Goal: Information Seeking & Learning: Compare options

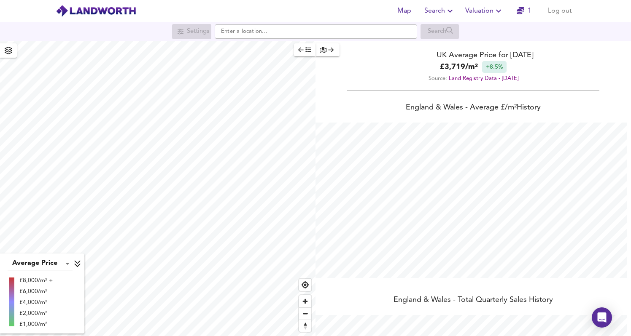
scroll to position [336, 631]
click at [445, 10] on span "Search" at bounding box center [439, 11] width 31 height 12
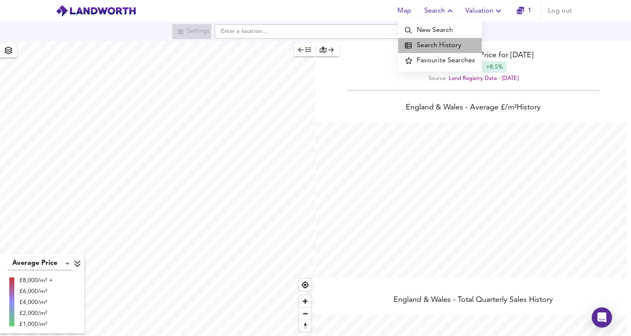
click at [456, 47] on li "Search History" at bounding box center [439, 45] width 83 height 15
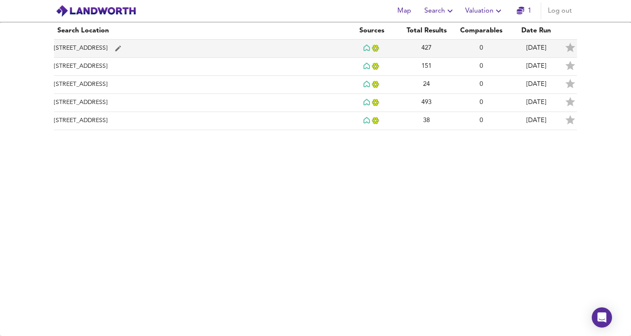
click at [222, 54] on td "[STREET_ADDRESS]" at bounding box center [199, 49] width 290 height 18
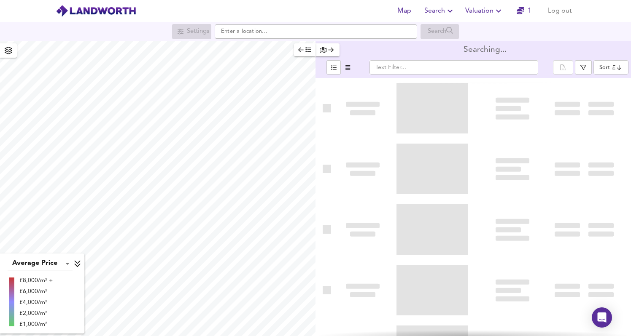
type input "bestdeal"
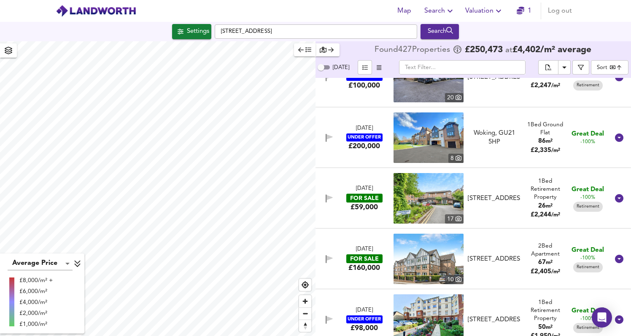
scroll to position [896, 0]
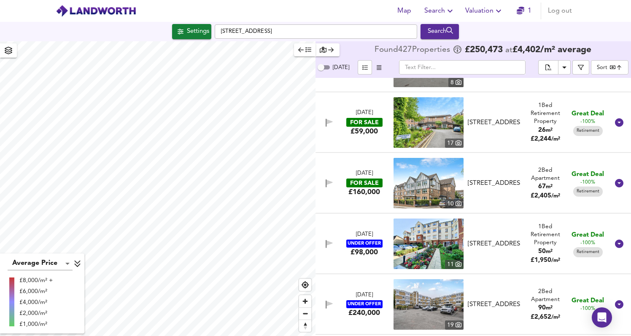
checkbox input "false"
checkbox input "true"
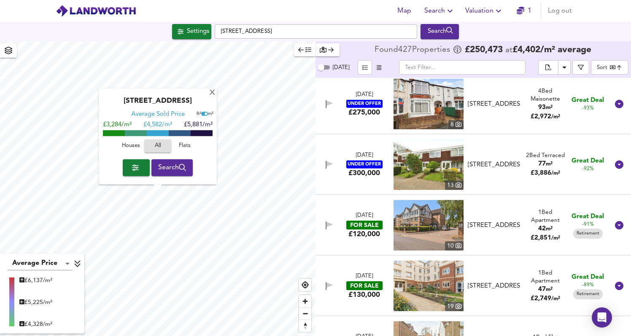
scroll to position [1923, 0]
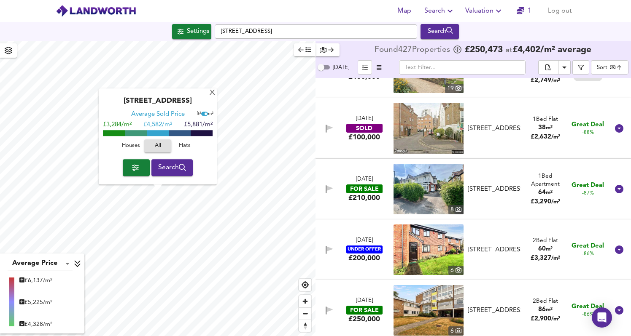
click at [374, 200] on div "£210,000" at bounding box center [364, 198] width 32 height 9
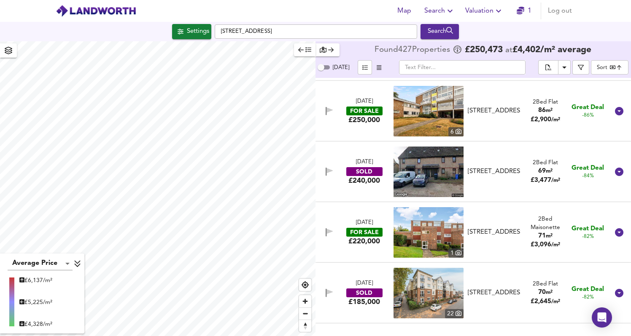
scroll to position [2313, 0]
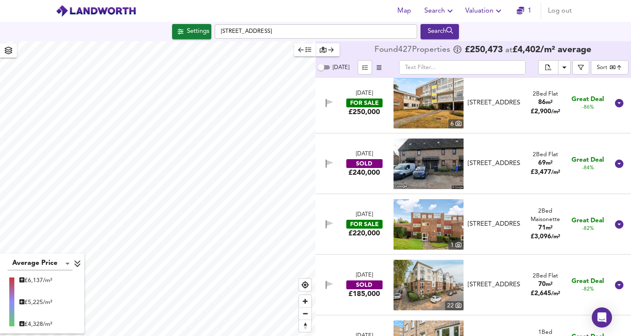
click at [368, 217] on div "[DATE]" at bounding box center [364, 215] width 17 height 8
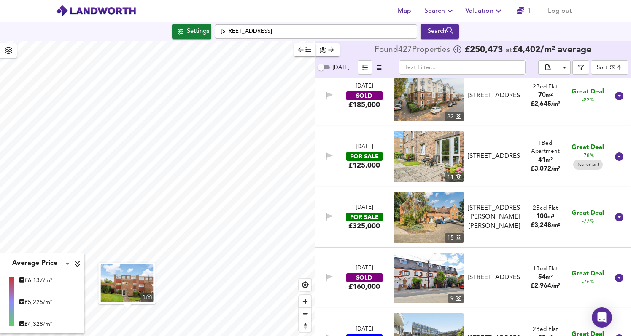
scroll to position [2687, 0]
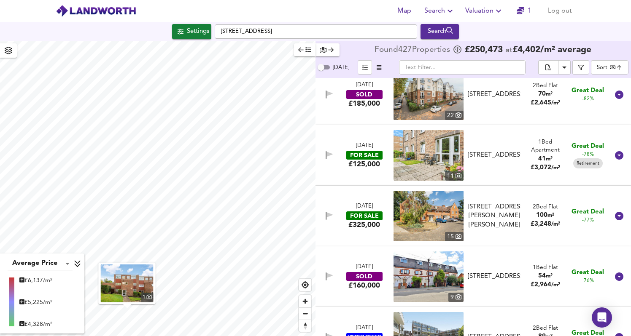
click at [363, 218] on div "FOR SALE" at bounding box center [364, 216] width 36 height 9
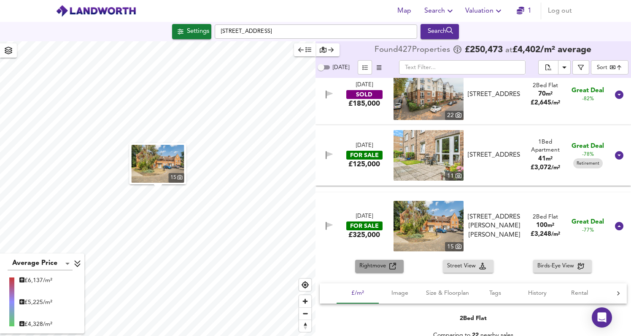
click at [369, 266] on span "Rightmove" at bounding box center [374, 267] width 30 height 10
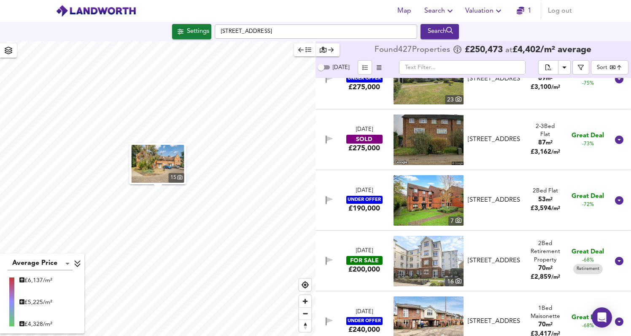
scroll to position [3134, 0]
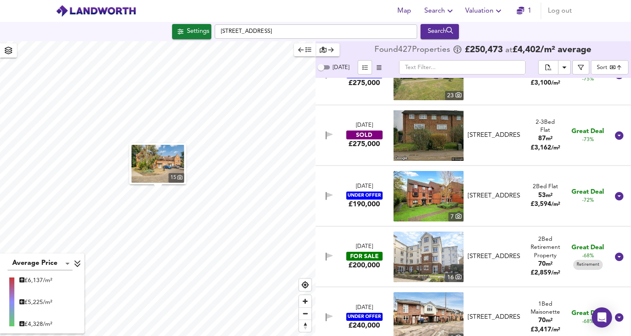
drag, startPoint x: 353, startPoint y: 269, endPoint x: 360, endPoint y: 288, distance: 21.1
click at [360, 282] on div "[DATE] FOR SALE £200,000 [STREET_ADDRESS] 2 Bed Retirement Property 70 m² £ 2,8…" at bounding box center [472, 257] width 315 height 61
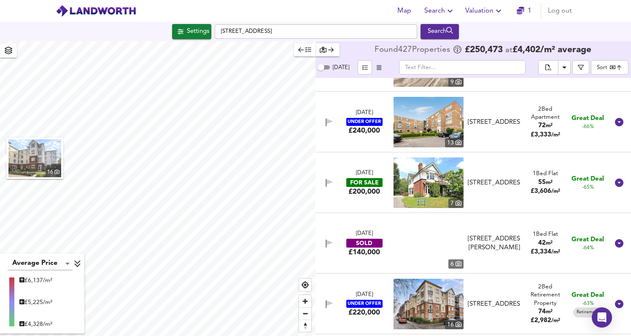
scroll to position [3667, 0]
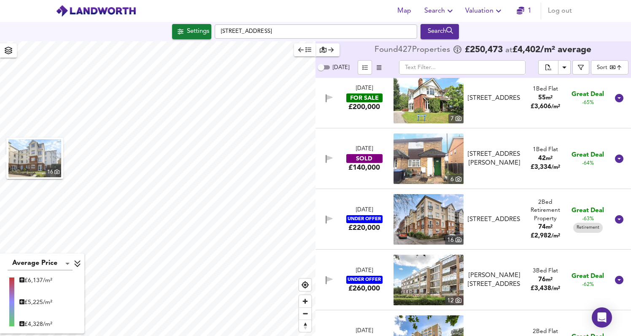
click at [355, 105] on div "£200,000" at bounding box center [364, 106] width 32 height 9
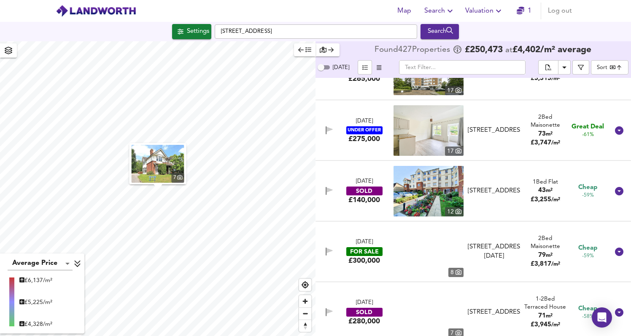
scroll to position [4188, 0]
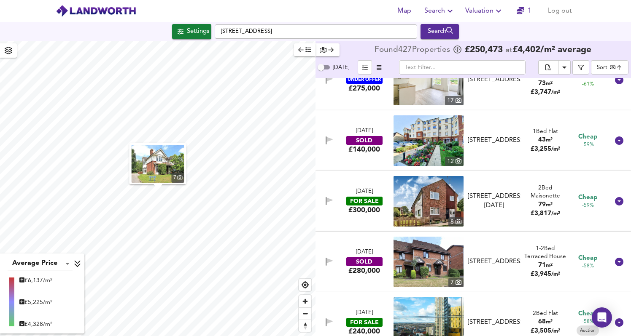
click at [349, 208] on div "£300,000" at bounding box center [364, 210] width 32 height 9
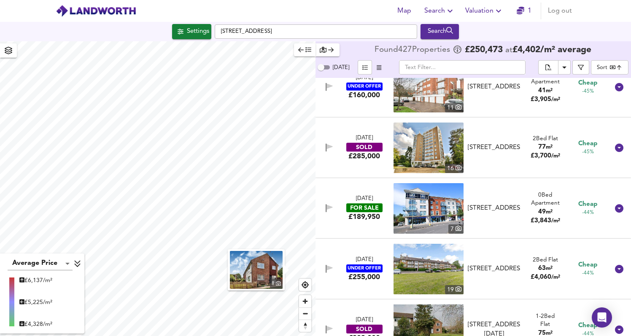
scroll to position [6247, 0]
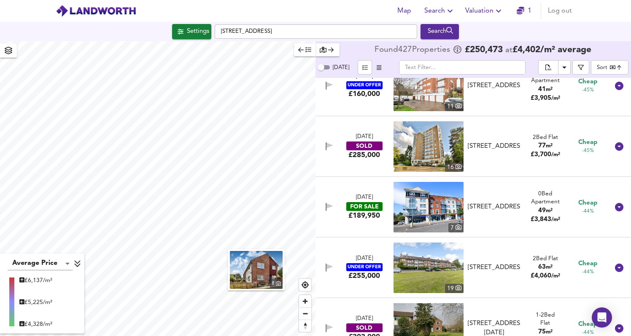
click at [348, 221] on div "£189,950" at bounding box center [364, 215] width 32 height 9
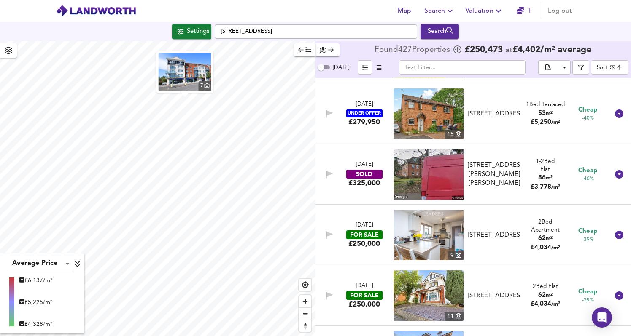
scroll to position [7153, 0]
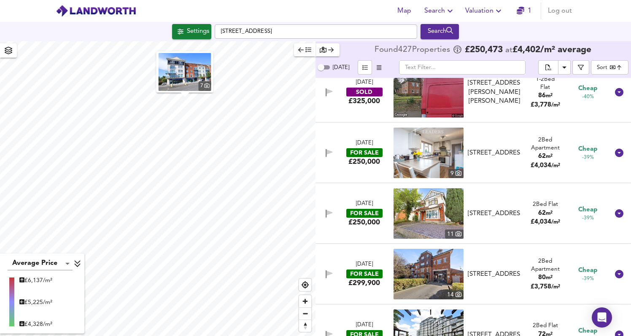
click at [368, 171] on div "[DATE] FOR SALE £250,000 9 [STREET_ADDRESS][GEOGRAPHIC_DATA][STREET_ADDRESS] 2 …" at bounding box center [463, 153] width 292 height 51
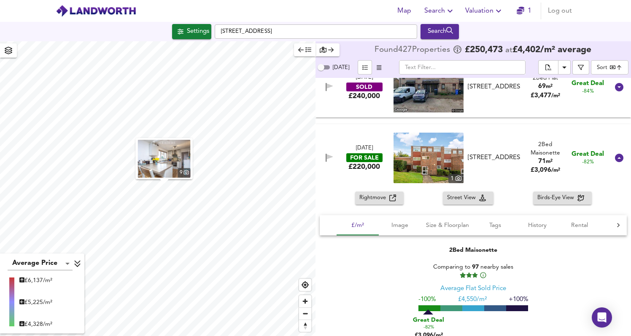
scroll to position [2391, 0]
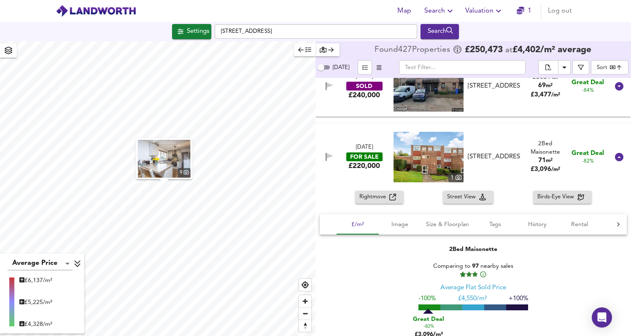
click at [545, 198] on span "Birds-Eye View" at bounding box center [557, 198] width 40 height 10
click at [334, 188] on div "[DATE] FOR SALE £220,000 [STREET_ADDRESS] 2 Bed Maisonette 71 m² £ 3,096 / m² G…" at bounding box center [472, 157] width 315 height 67
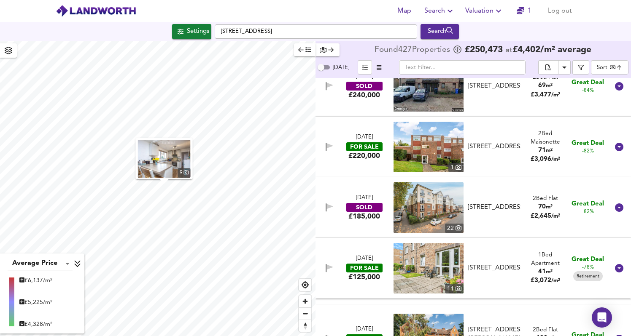
click at [337, 160] on div "[DATE] FOR SALE £220,000" at bounding box center [364, 147] width 56 height 27
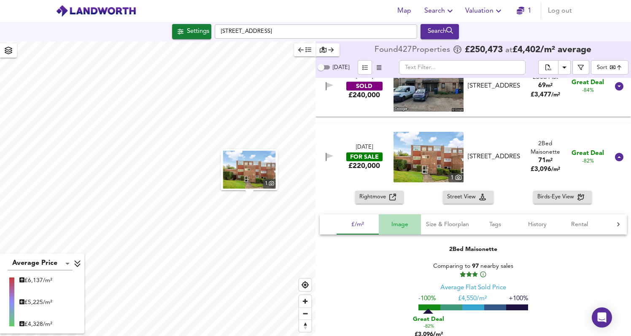
click at [401, 226] on span "Image" at bounding box center [400, 225] width 32 height 11
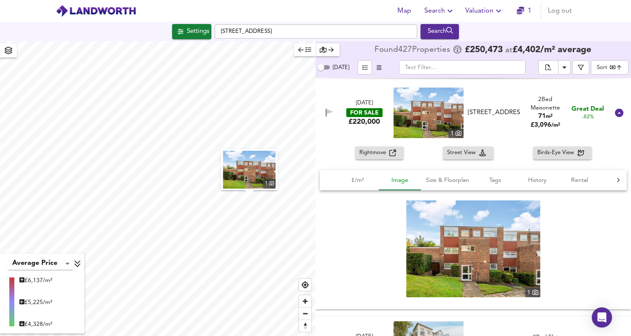
scroll to position [2437, 0]
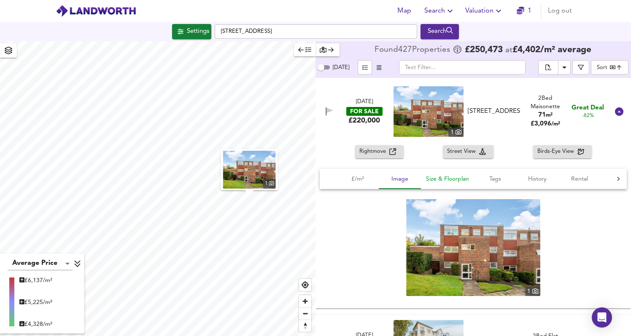
click at [433, 183] on span "Size & Floorplan" at bounding box center [447, 179] width 43 height 11
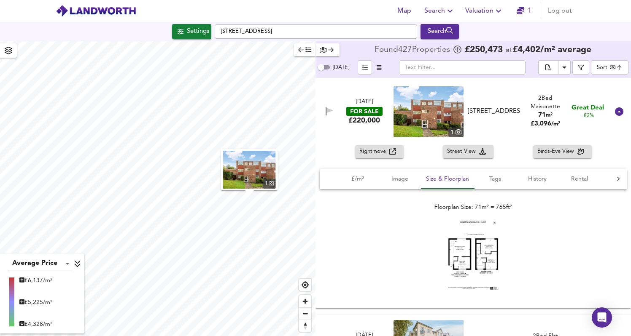
click at [370, 151] on span "Rightmove" at bounding box center [374, 152] width 30 height 10
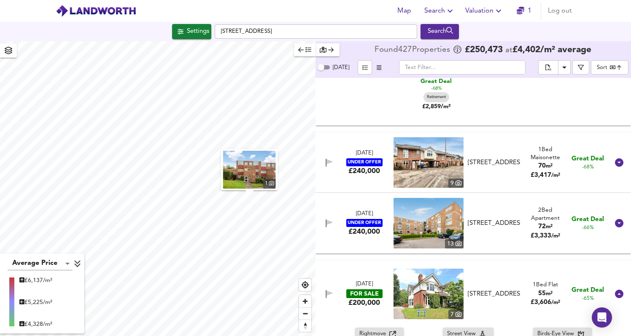
scroll to position [3526, 0]
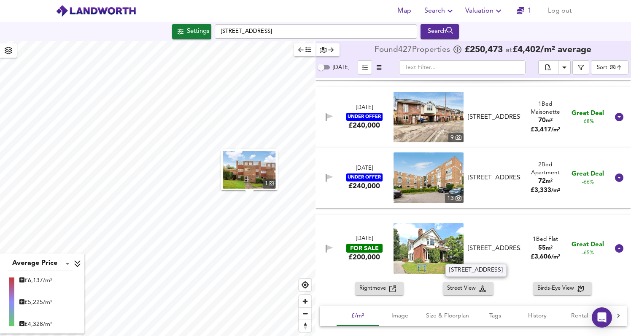
click at [502, 253] on div "[STREET_ADDRESS]" at bounding box center [494, 249] width 53 height 9
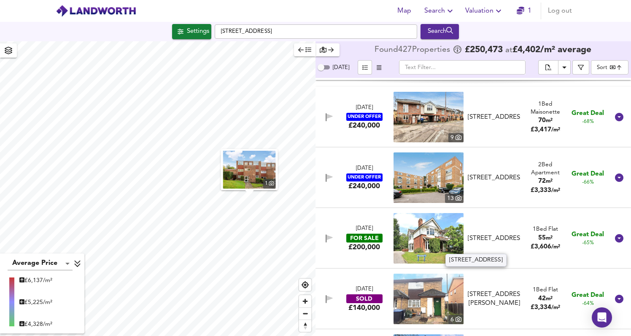
click at [500, 243] on div "[STREET_ADDRESS]" at bounding box center [494, 238] width 53 height 9
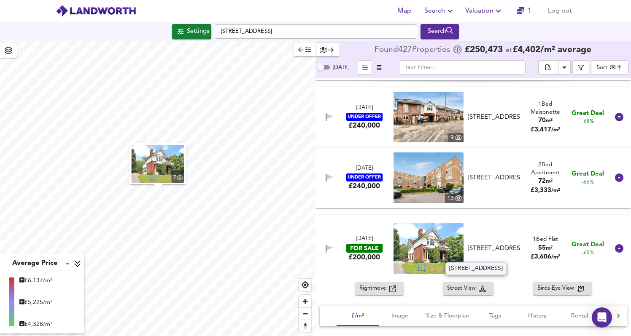
scroll to position [3533, 0]
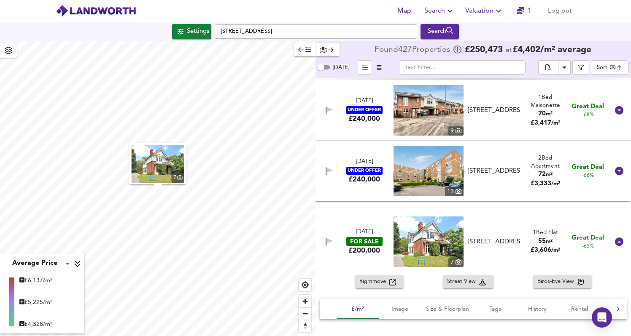
click at [371, 282] on span "Rightmove" at bounding box center [374, 282] width 30 height 10
click at [383, 282] on span "Rightmove" at bounding box center [374, 282] width 30 height 10
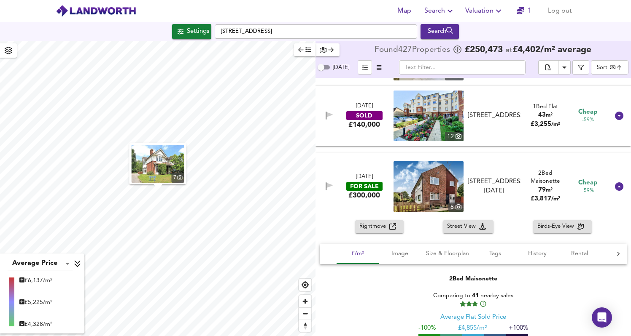
scroll to position [4206, 0]
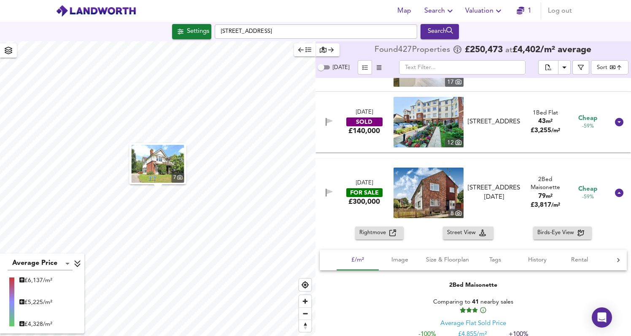
click at [520, 201] on div "[STREET_ADDRESS][DATE]" at bounding box center [494, 193] width 60 height 18
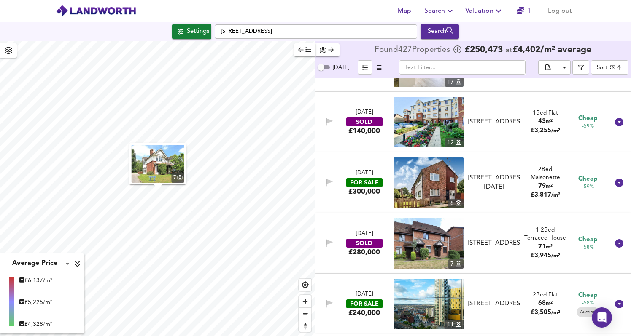
click at [518, 189] on div "[STREET_ADDRESS][DATE]" at bounding box center [494, 183] width 60 height 18
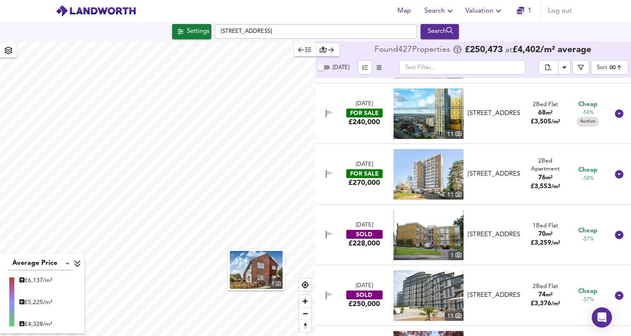
scroll to position [4578, 0]
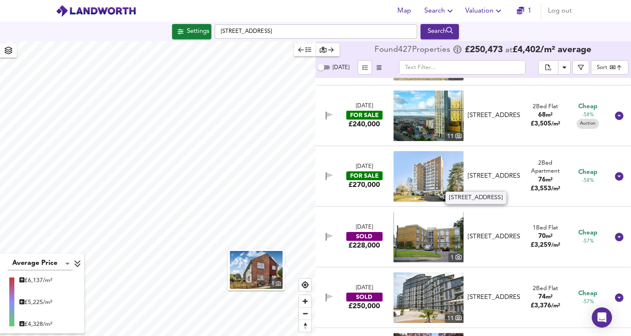
click at [507, 178] on div "[STREET_ADDRESS]" at bounding box center [494, 176] width 53 height 9
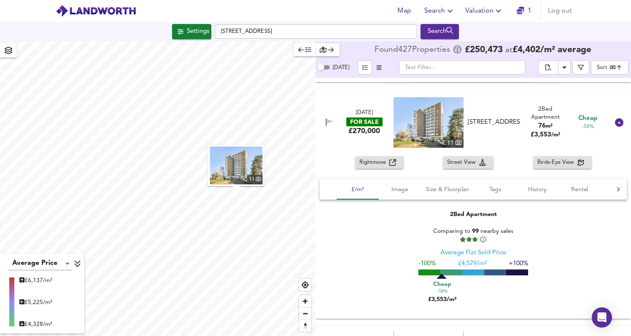
scroll to position [4641, 0]
click at [409, 194] on span "Image" at bounding box center [400, 191] width 32 height 11
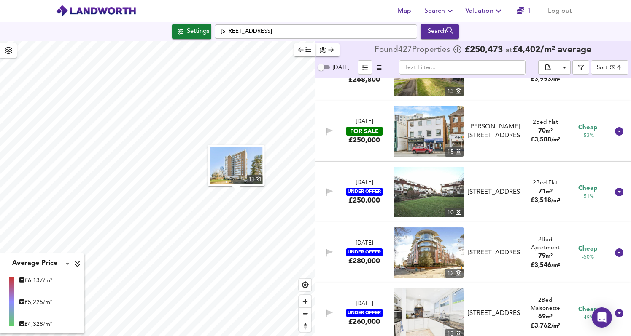
scroll to position [5465, 0]
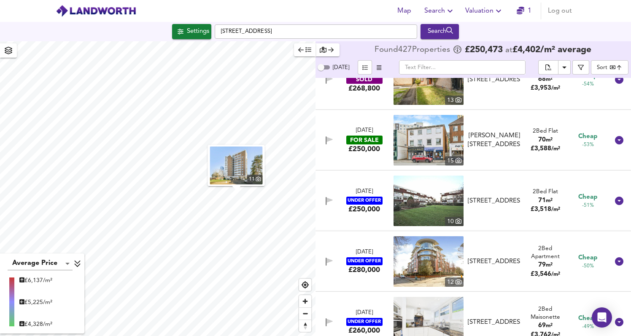
click at [374, 151] on div "£250,000" at bounding box center [364, 149] width 32 height 9
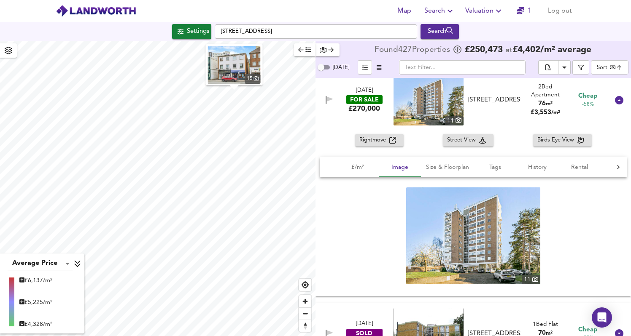
scroll to position [4662, 0]
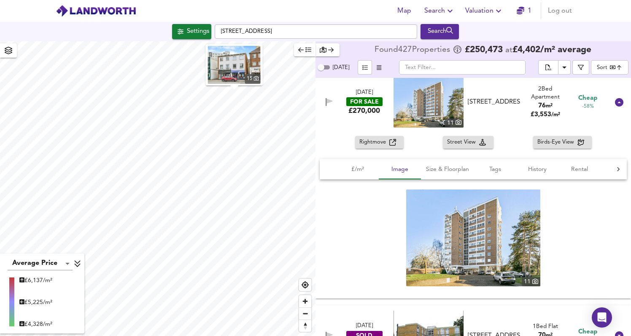
click at [384, 139] on span "Rightmove" at bounding box center [374, 143] width 30 height 10
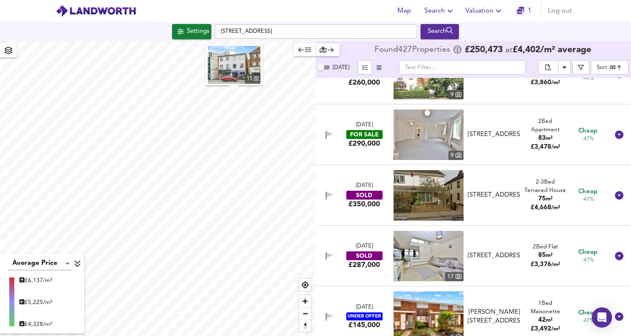
scroll to position [6014, 0]
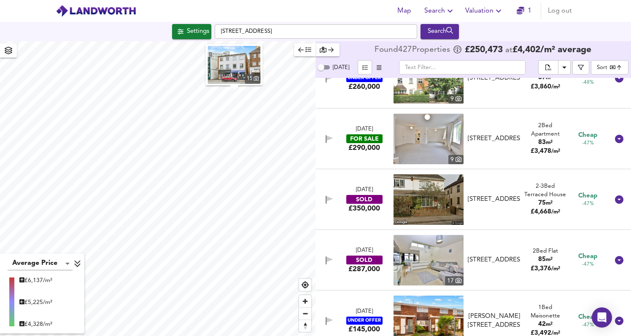
click at [347, 153] on div "[DATE] FOR SALE £290,000 [STREET_ADDRESS] 2 Bed Apartment 83 m² £ 3,478 / m² Ch…" at bounding box center [463, 139] width 292 height 51
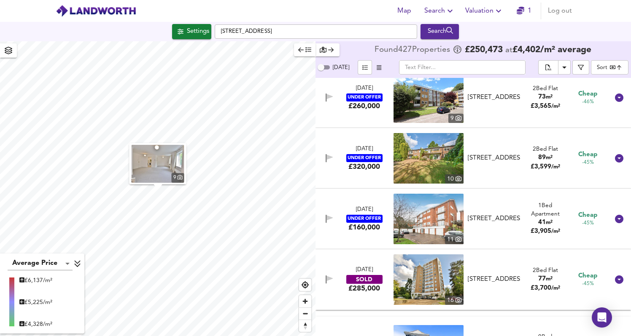
scroll to position [6829, 0]
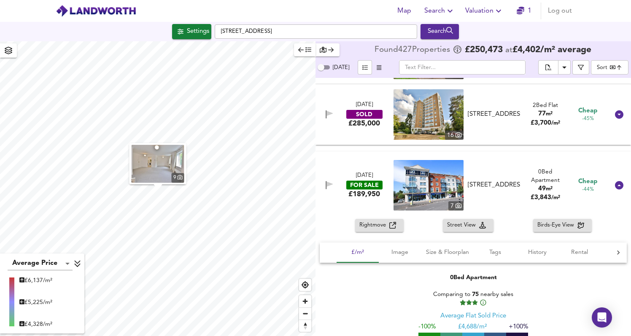
click at [363, 198] on div "£189,950" at bounding box center [364, 194] width 32 height 9
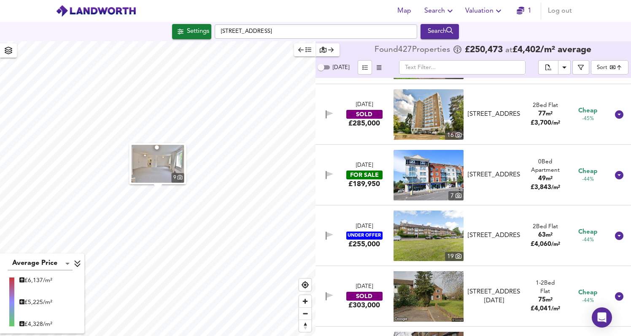
click at [363, 198] on div "[DATE] FOR SALE £189,950 7 Woking, GU21 6LF Woking, GU21 6LF 0 Bed Apartment 49…" at bounding box center [463, 175] width 292 height 51
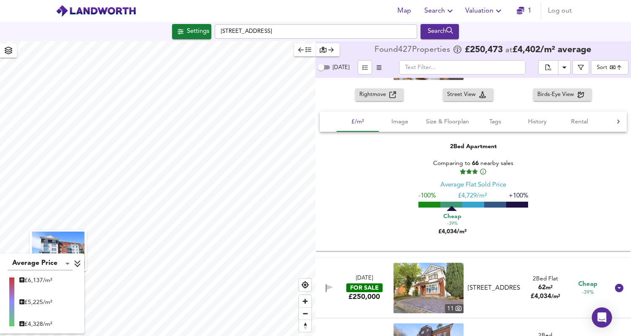
scroll to position [7738, 0]
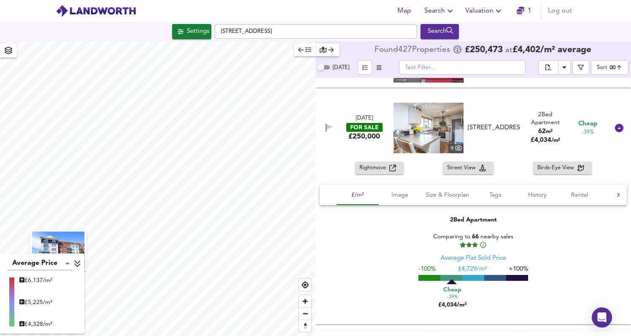
click at [350, 152] on div "[DATE] FOR SALE £250,000 9 [STREET_ADDRESS][GEOGRAPHIC_DATA][STREET_ADDRESS] 2 …" at bounding box center [463, 128] width 292 height 51
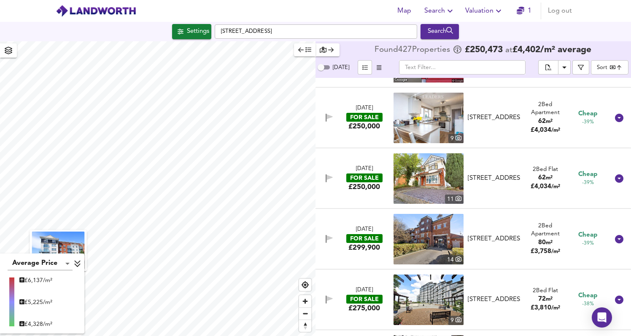
click at [347, 141] on div "[DATE] FOR SALE £250,000 9 [STREET_ADDRESS][GEOGRAPHIC_DATA][STREET_ADDRESS] 2 …" at bounding box center [463, 118] width 292 height 51
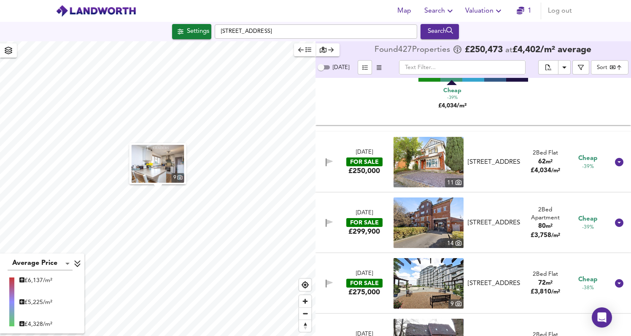
scroll to position [7942, 0]
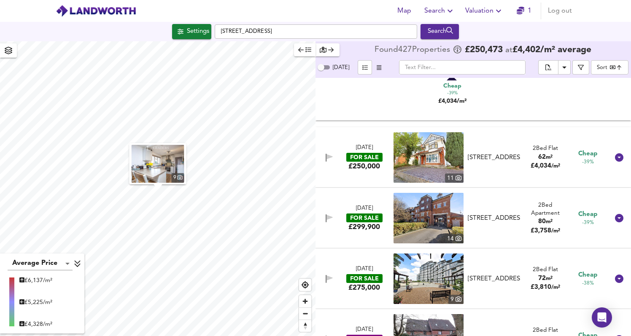
click at [351, 175] on div "[DATE] FOR SALE £250,000 [STREET_ADDRESS] 2 Bed Flat 62 m² £ 4,034 / m² Cheap -…" at bounding box center [463, 157] width 292 height 51
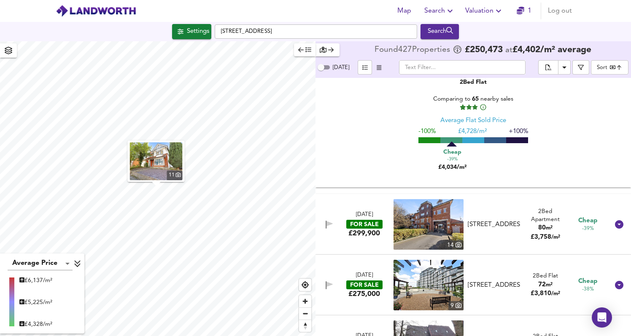
scroll to position [8226, 0]
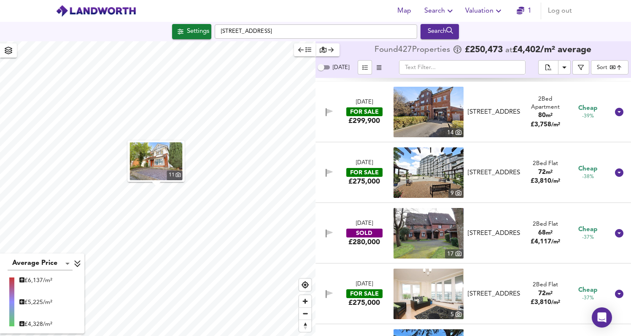
click at [333, 126] on div "[DATE] FOR SALE £299,900 [STREET_ADDRESS] [STREET_ADDRESS] 2 Bed Apartment 80 m…" at bounding box center [463, 112] width 292 height 51
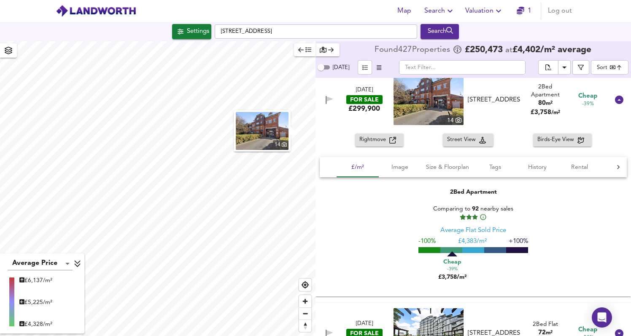
scroll to position [8240, 0]
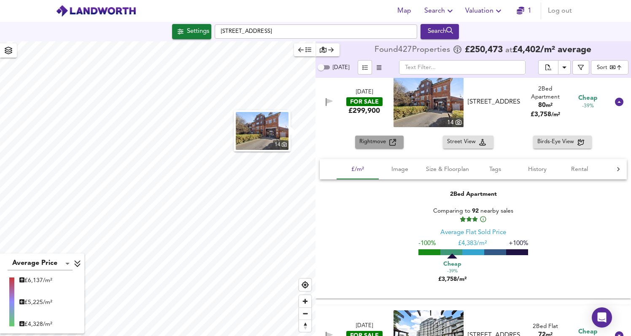
click at [372, 141] on span "Rightmove" at bounding box center [374, 142] width 30 height 10
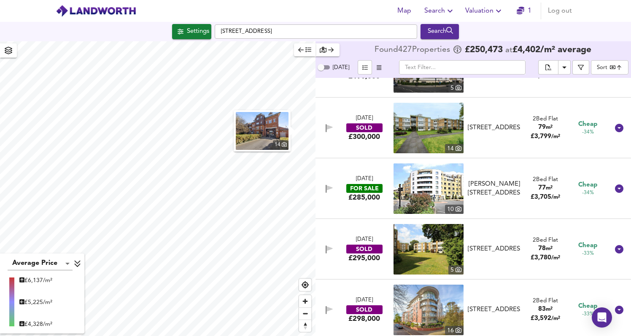
scroll to position [9106, 0]
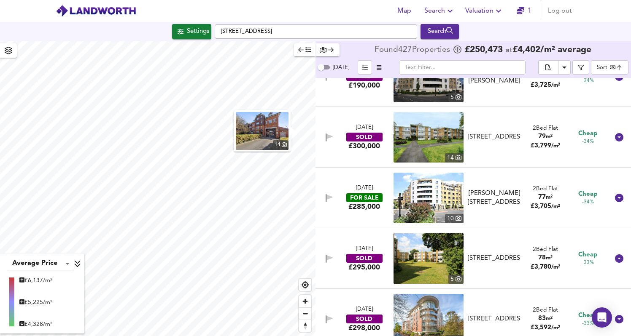
click at [370, 204] on div "£285,000" at bounding box center [364, 206] width 32 height 9
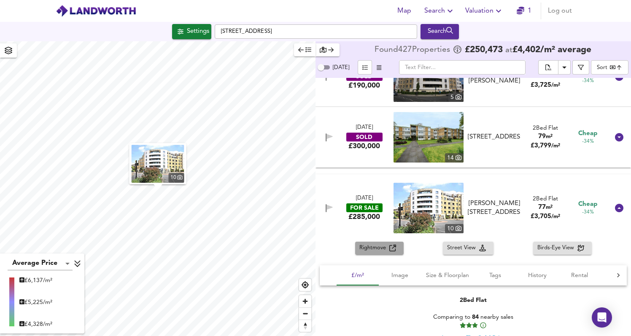
click at [390, 248] on icon "button" at bounding box center [392, 248] width 7 height 7
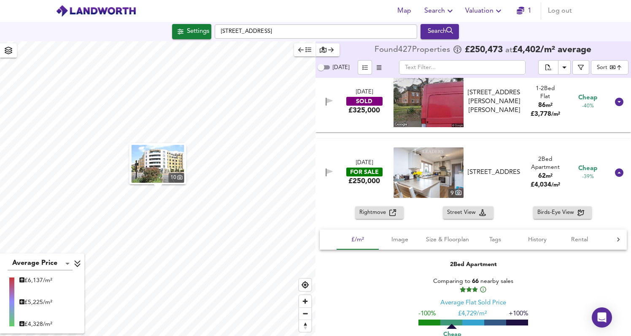
scroll to position [7648, 0]
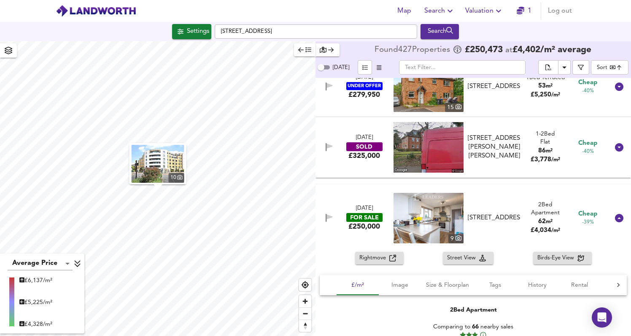
click at [484, 214] on div "[STREET_ADDRESS]" at bounding box center [494, 218] width 53 height 9
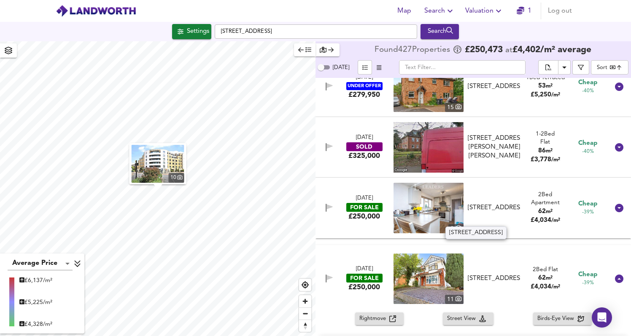
click at [484, 205] on div "[STREET_ADDRESS]" at bounding box center [494, 208] width 53 height 9
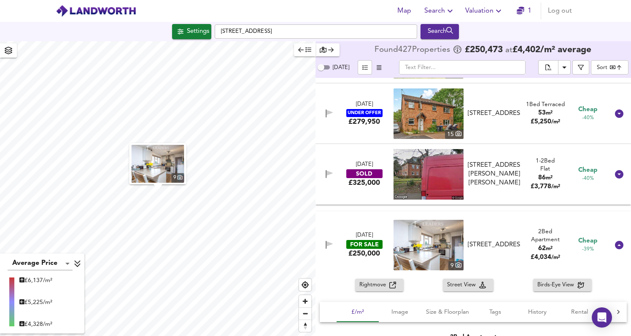
scroll to position [7613, 0]
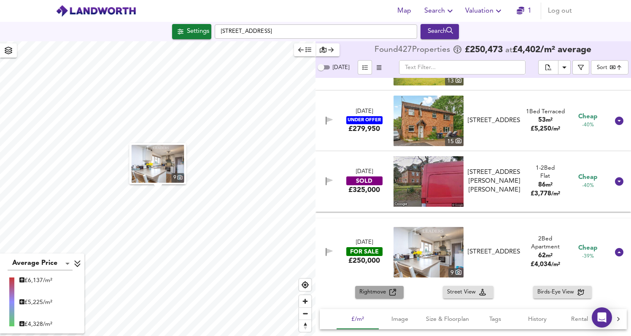
click at [374, 294] on span "Rightmove" at bounding box center [374, 293] width 30 height 10
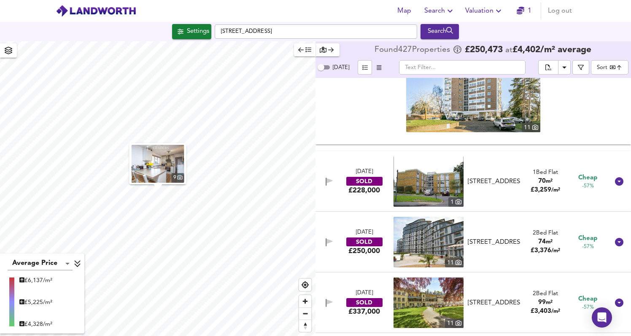
scroll to position [4574, 0]
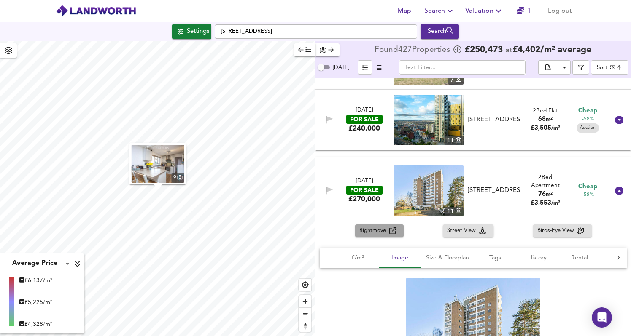
click at [395, 232] on icon "button" at bounding box center [392, 231] width 7 height 7
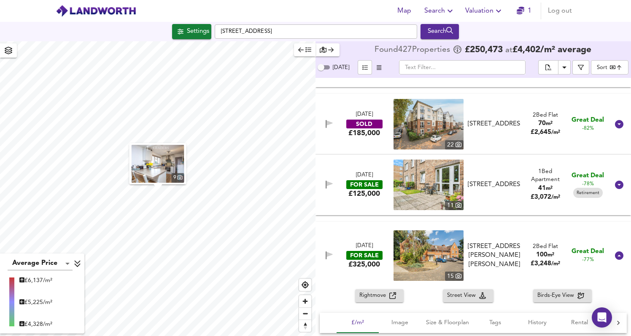
scroll to position [2647, 0]
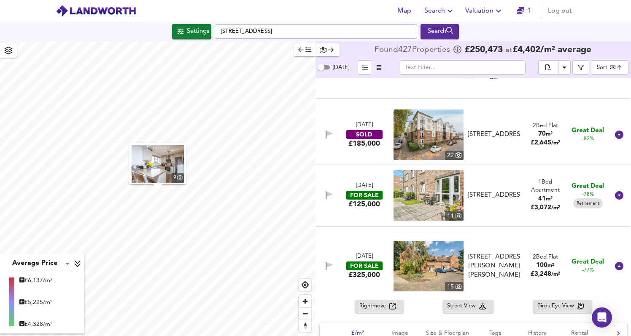
click at [366, 189] on div "[DATE]" at bounding box center [364, 186] width 17 height 8
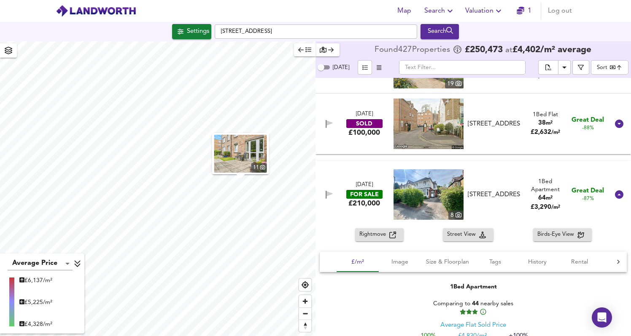
scroll to position [6151, 0]
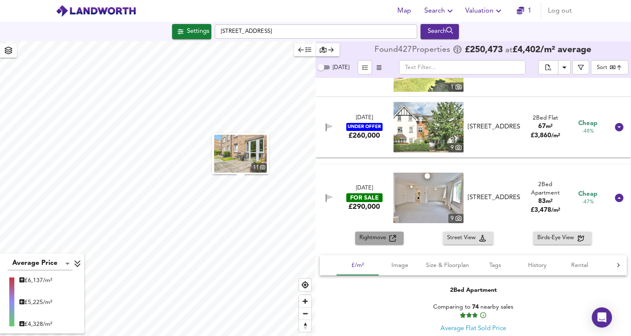
click at [391, 239] on icon "button" at bounding box center [392, 238] width 7 height 7
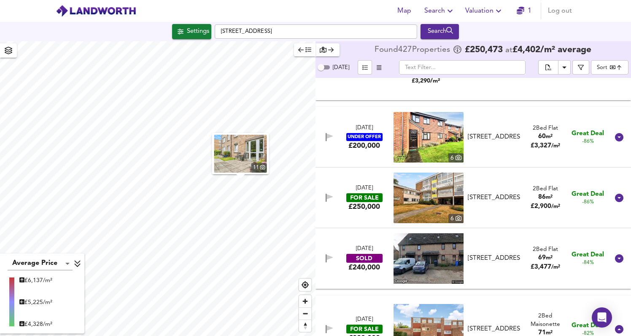
scroll to position [1246, 0]
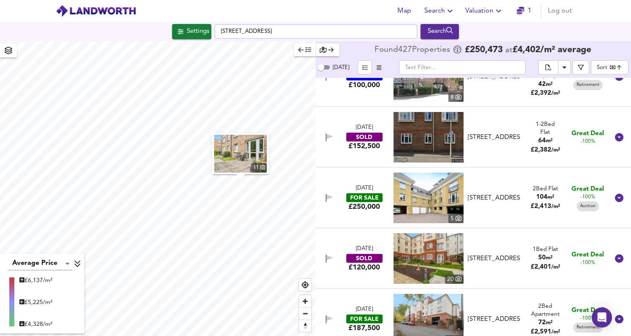
click at [495, 194] on div "[STREET_ADDRESS]" at bounding box center [494, 198] width 53 height 9
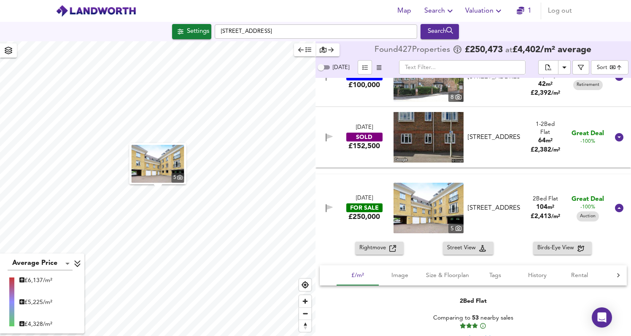
click at [506, 182] on div "[DATE] FOR SALE £250,000 [STREET_ADDRESS] 2 Bed Flat 104 m² £ 2,413 / m² Great …" at bounding box center [472, 208] width 315 height 67
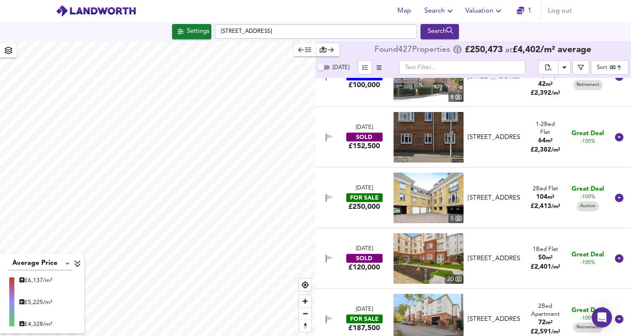
click at [373, 248] on div "[DATE]" at bounding box center [364, 249] width 17 height 8
click at [374, 207] on div "£250,000" at bounding box center [364, 206] width 32 height 9
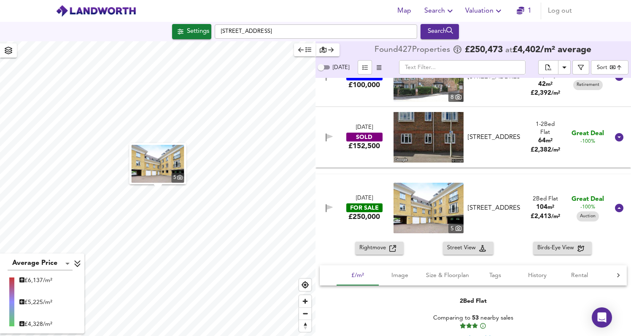
click at [381, 247] on span "Rightmove" at bounding box center [374, 249] width 30 height 10
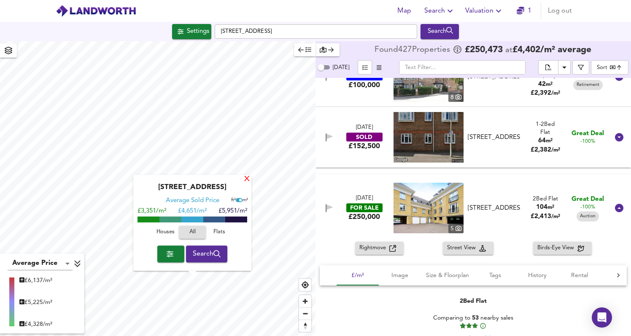
click at [247, 178] on div "X" at bounding box center [246, 180] width 7 height 8
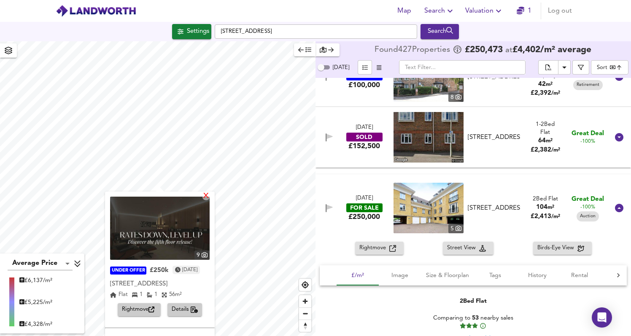
click at [210, 194] on div "X" at bounding box center [205, 197] width 7 height 8
